Goal: Information Seeking & Learning: Learn about a topic

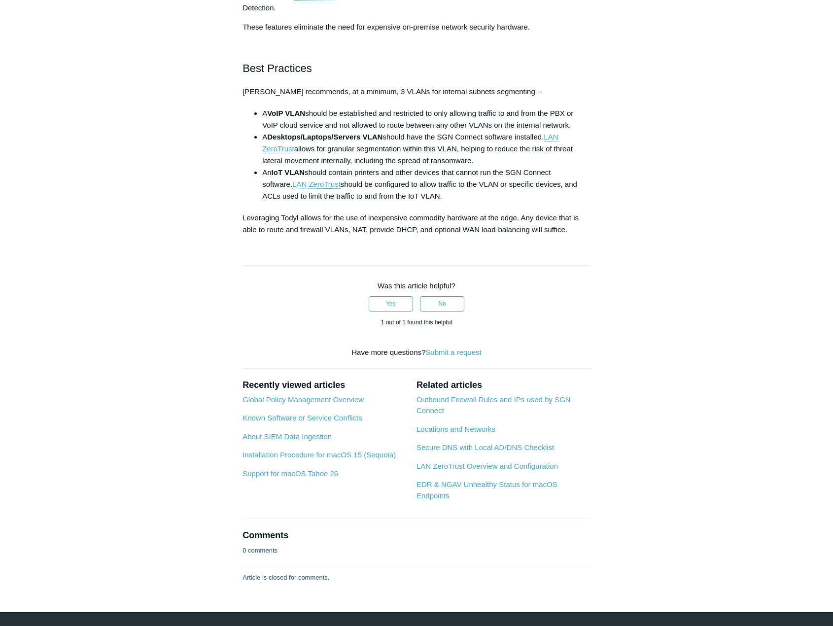
scroll to position [226, 0]
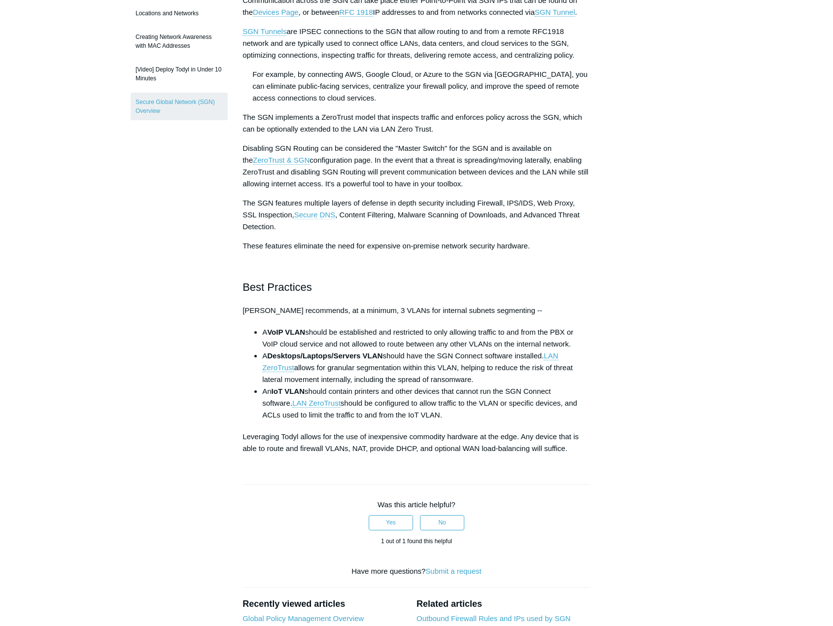
click at [325, 211] on span "Secure DNS" at bounding box center [314, 214] width 41 height 8
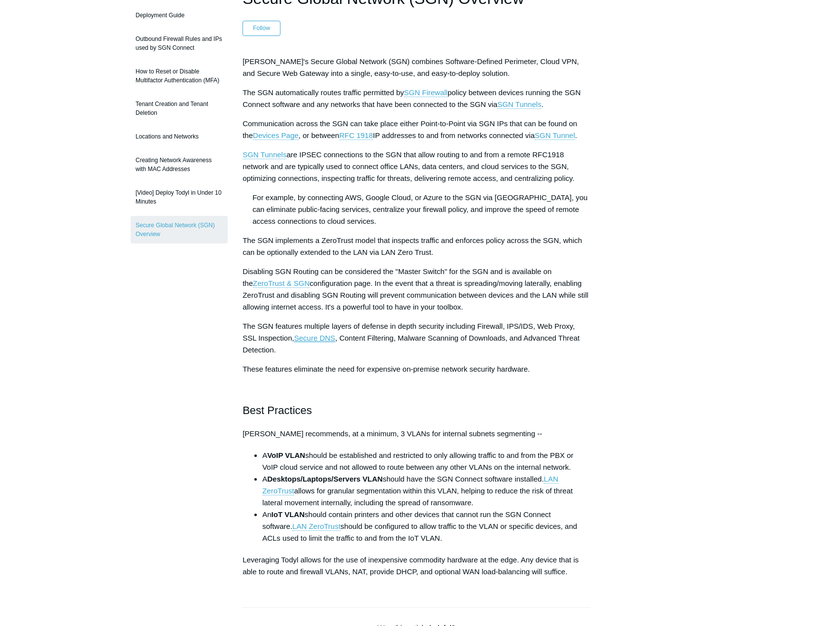
scroll to position [0, 0]
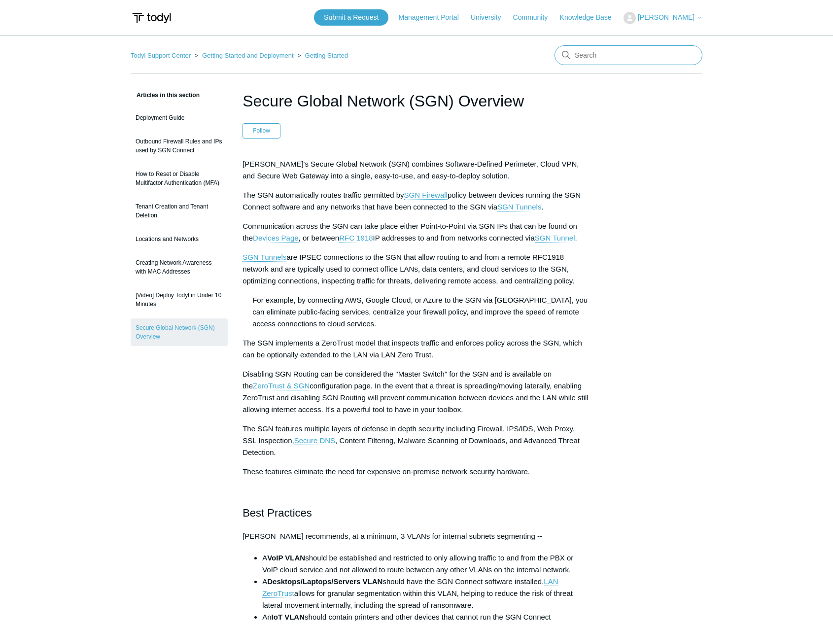
click at [594, 57] on input "Search" at bounding box center [628, 55] width 148 height 20
type input "secure dns"
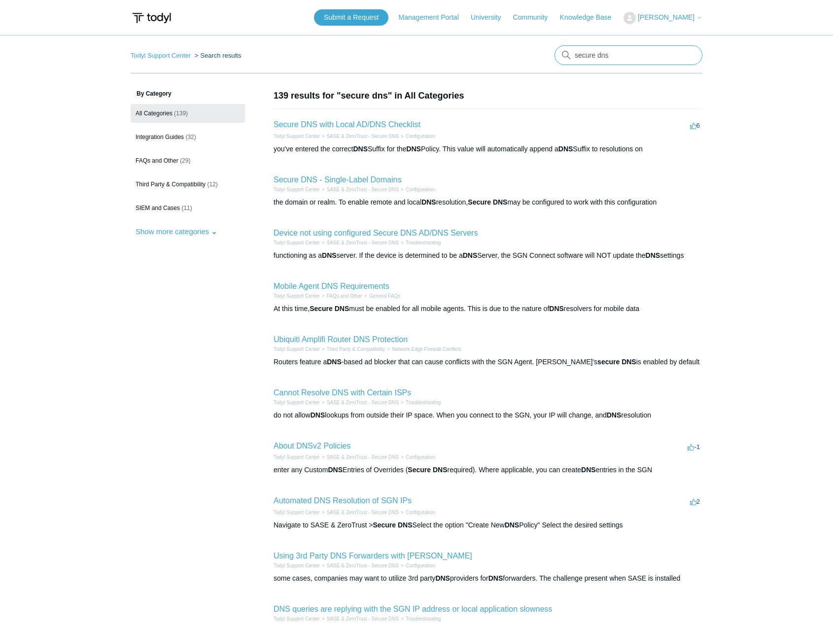
drag, startPoint x: 523, startPoint y: 49, endPoint x: 496, endPoint y: 49, distance: 27.1
click at [496, 49] on nav "Todyl Support Center Search results secure dns" at bounding box center [417, 59] width 572 height 28
type input "web filters"
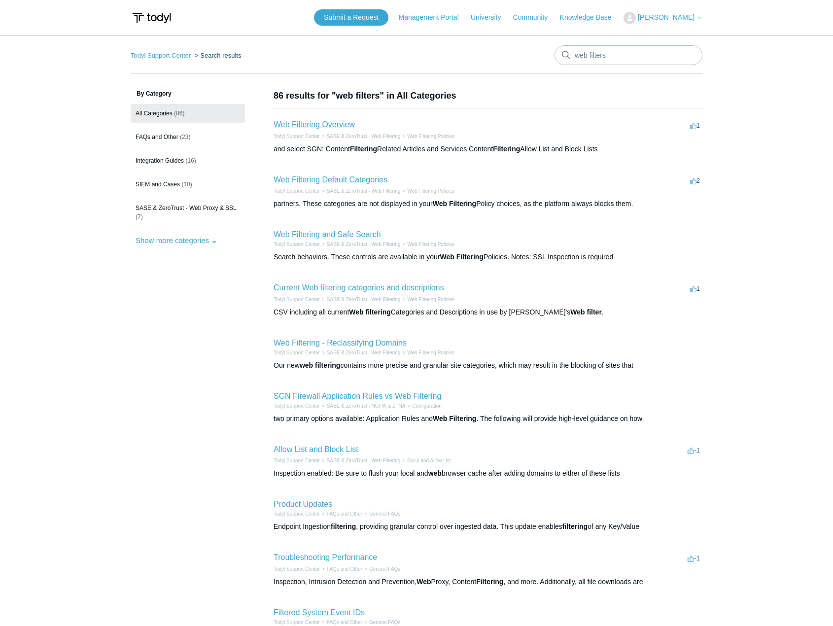
click at [332, 126] on link "Web Filtering Overview" at bounding box center [314, 124] width 81 height 8
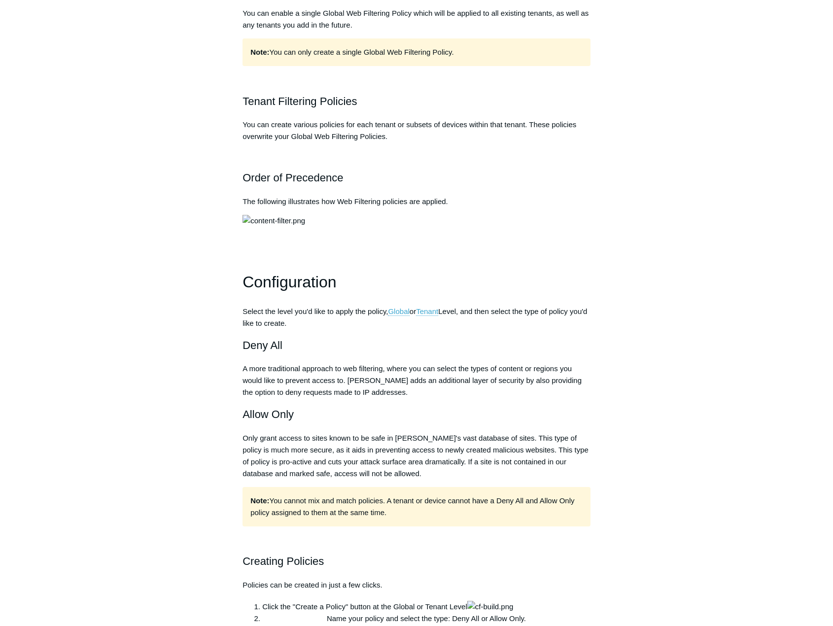
scroll to position [542, 0]
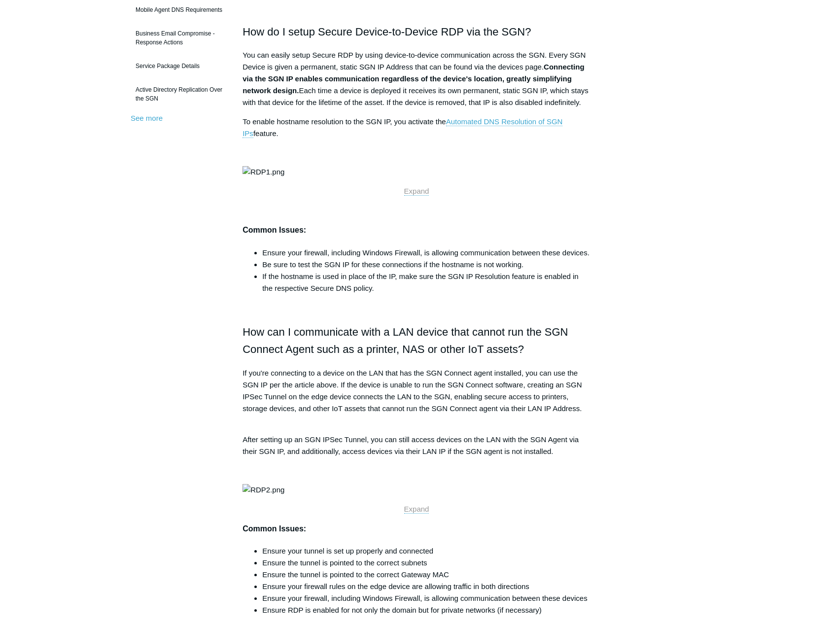
scroll to position [282, 0]
